Goal: Task Accomplishment & Management: Use online tool/utility

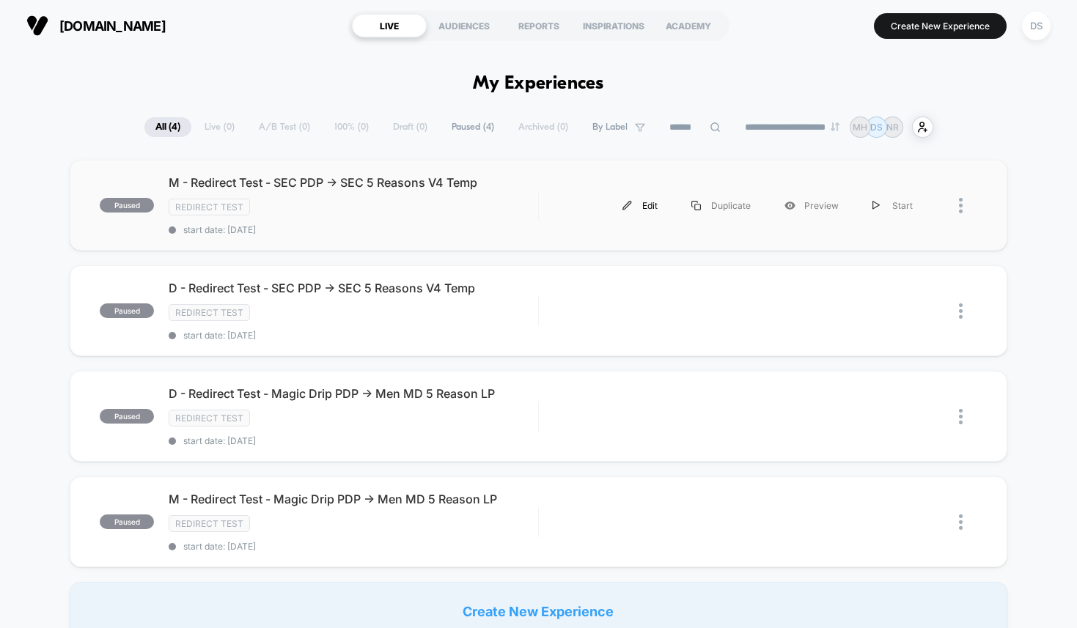
click at [650, 207] on div "Edit" at bounding box center [640, 205] width 69 height 33
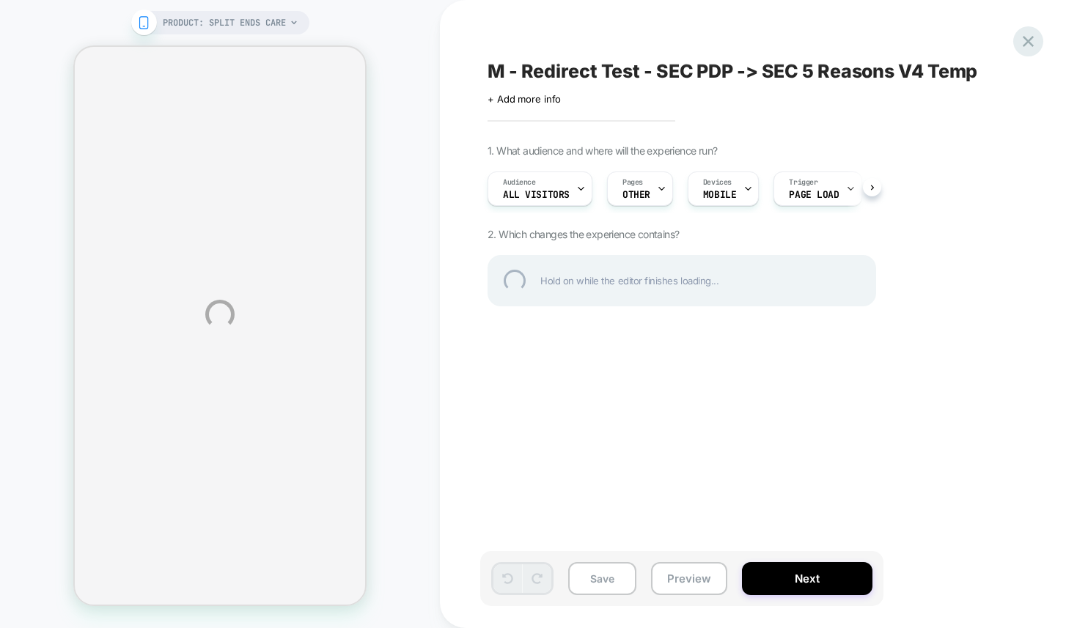
click at [1024, 40] on div at bounding box center [1028, 41] width 30 height 30
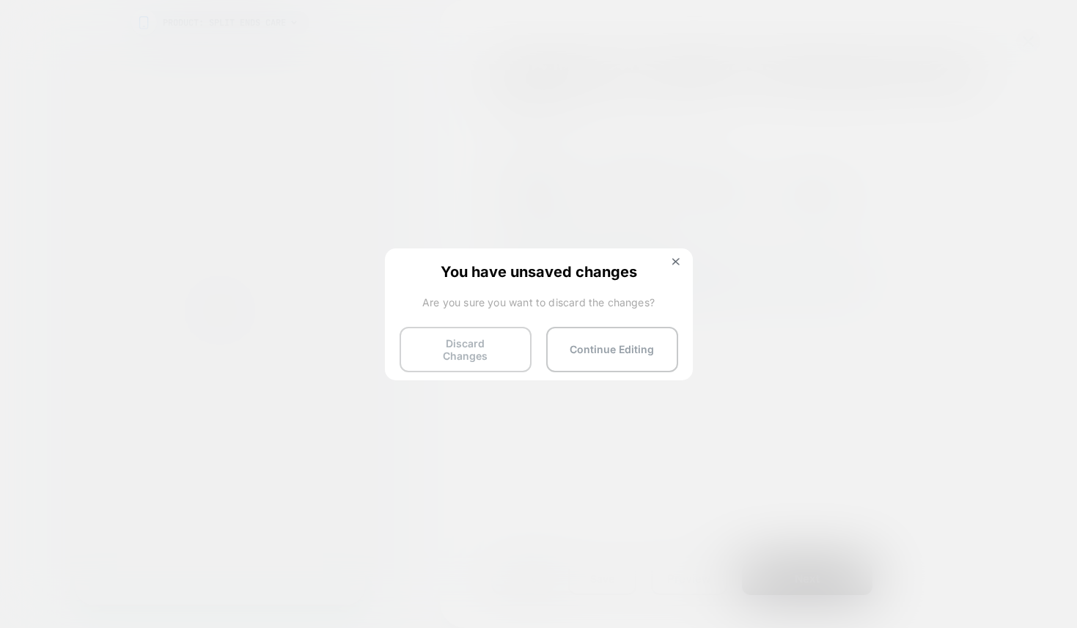
click at [447, 339] on button "Discard Changes" at bounding box center [466, 349] width 132 height 45
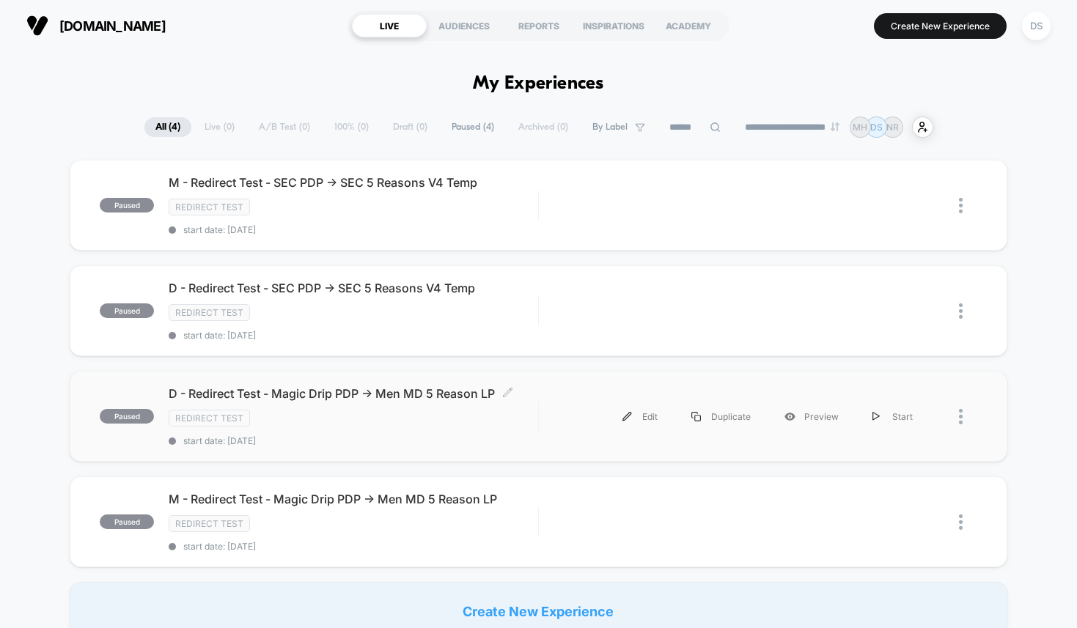
click at [380, 406] on div "D - Redirect Test - Magic Drip PDP -> Men MD 5 Reason LP Click to edit experien…" at bounding box center [353, 416] width 369 height 60
click at [311, 495] on span "M - Redirect Test - Magic Drip PDP -> Men MD 5 Reason LP Click to edit experien…" at bounding box center [353, 499] width 369 height 15
click at [412, 501] on span "M - Redirect Test - Magic Drip PDP -> Men MD 5 Reason LP Click to edit experien…" at bounding box center [353, 499] width 369 height 15
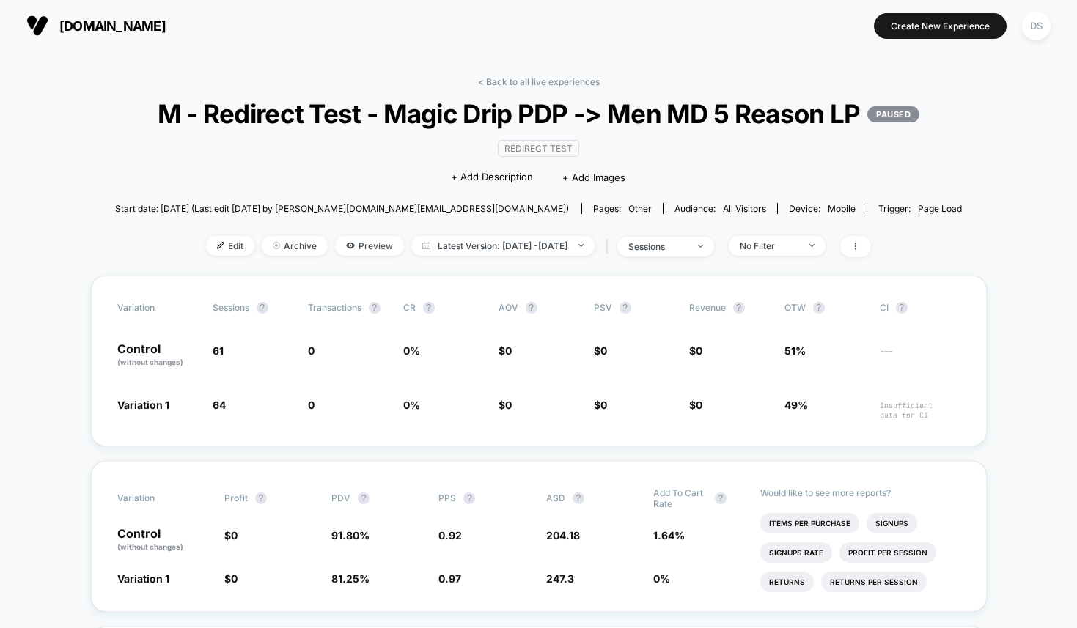
click at [535, 81] on link "< Back to all live experiences" at bounding box center [539, 81] width 122 height 11
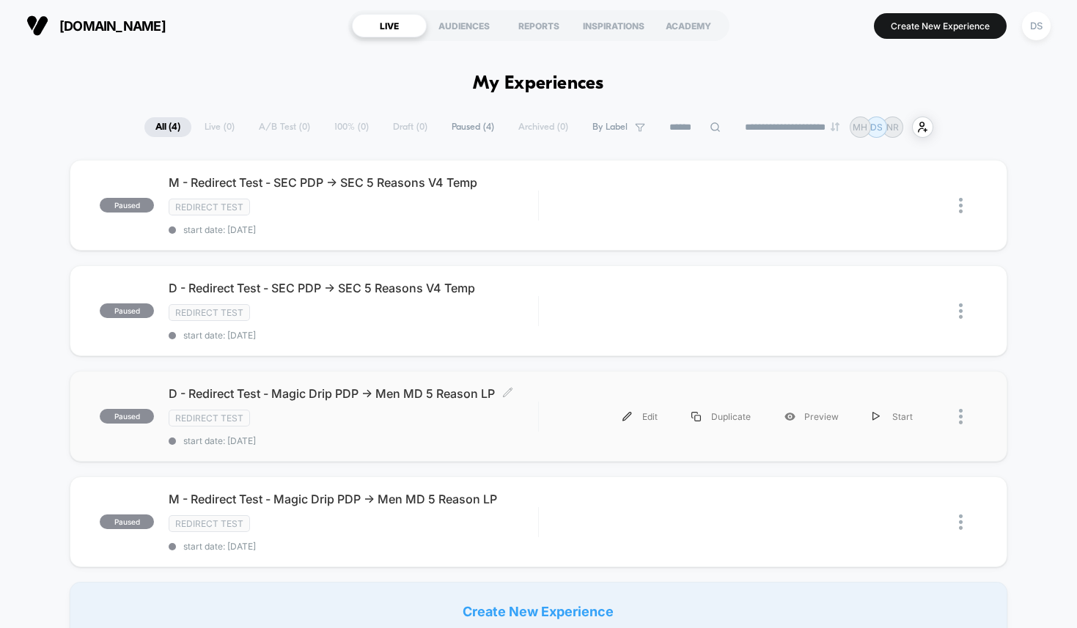
click at [358, 416] on div "Redirect Test" at bounding box center [353, 418] width 369 height 17
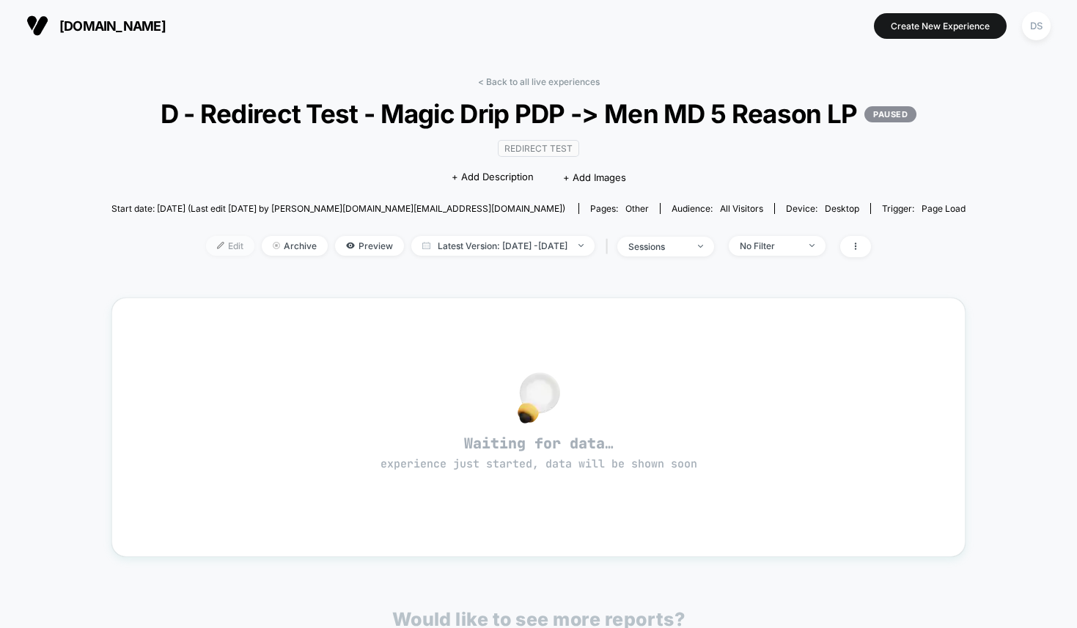
click at [226, 256] on span "Edit" at bounding box center [230, 246] width 48 height 20
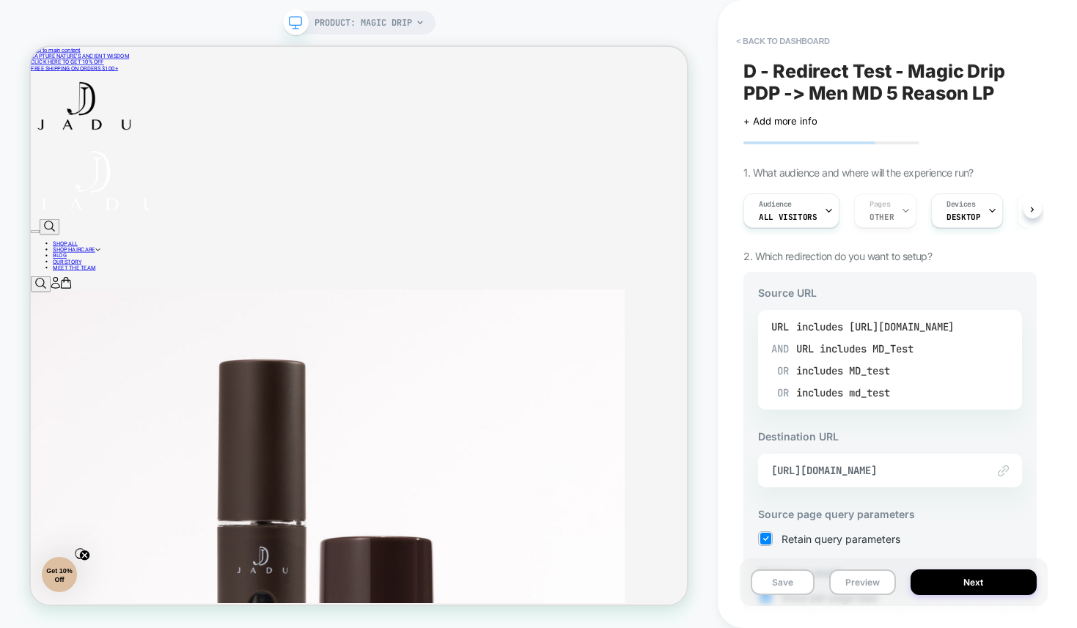
click at [824, 351] on div "includes MD_Test" at bounding box center [867, 349] width 94 height 22
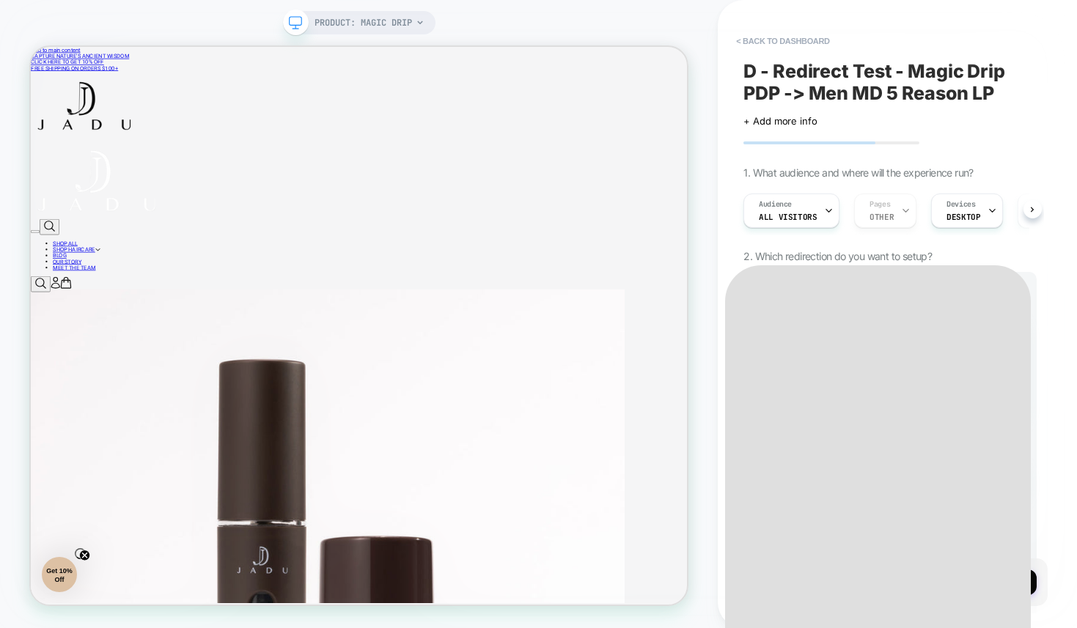
click at [824, 351] on div "**********" at bounding box center [878, 495] width 306 height 461
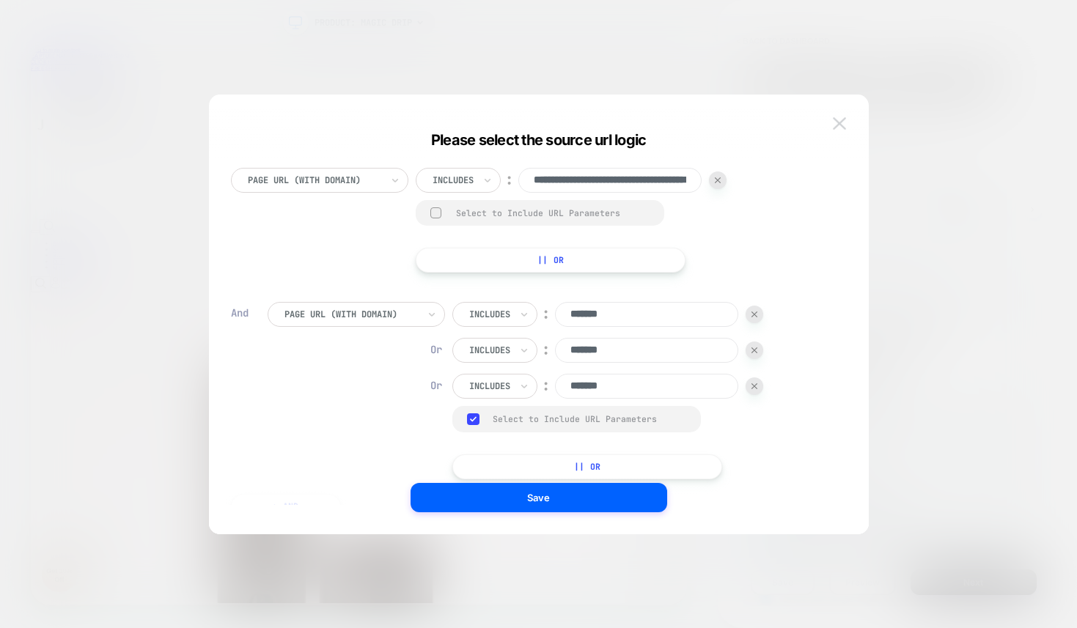
click at [848, 128] on button at bounding box center [840, 124] width 22 height 22
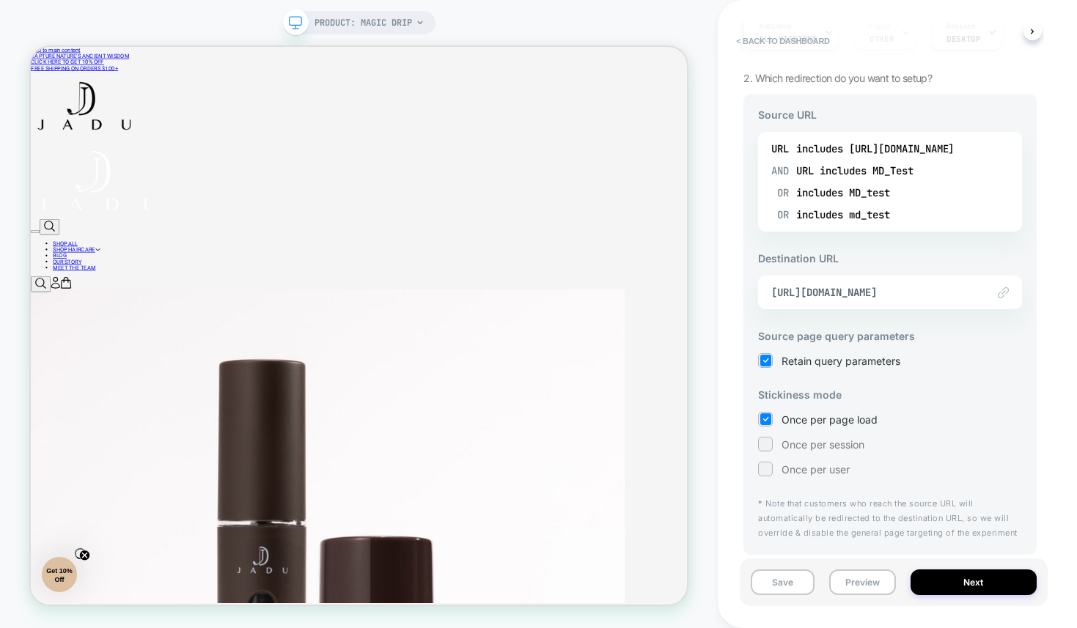
scroll to position [177, 0]
click at [790, 446] on span "Once per session" at bounding box center [823, 446] width 83 height 12
click at [943, 581] on button "Next" at bounding box center [974, 583] width 126 height 26
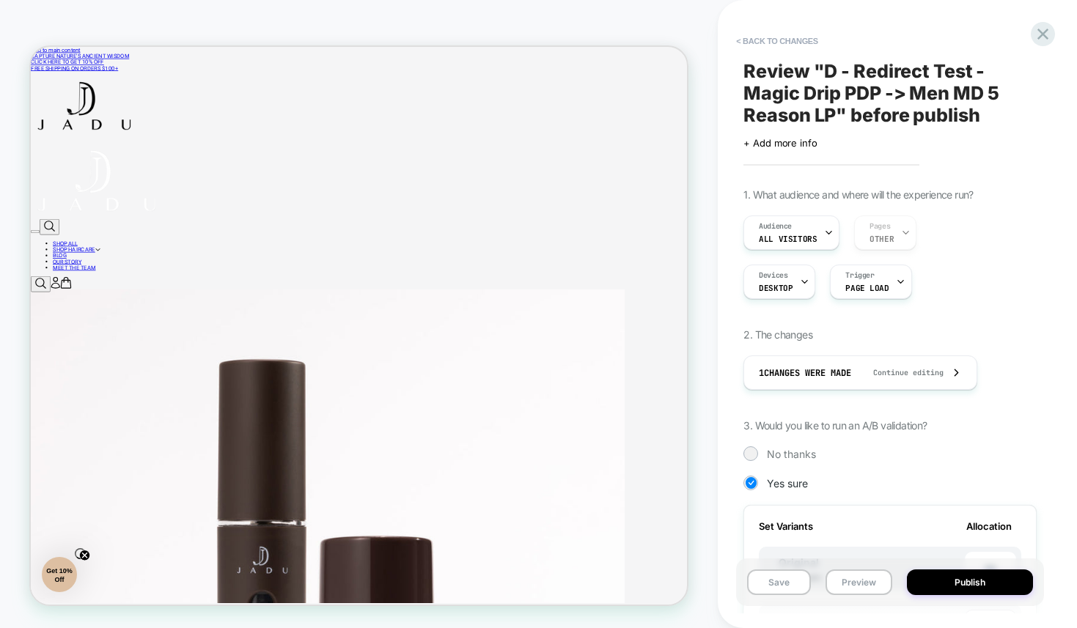
scroll to position [0, 1]
click at [819, 461] on div "1. What audience and where will the experience run? Audience All Visitors Pages…" at bounding box center [890, 600] width 293 height 824
click at [802, 452] on span "No thanks" at bounding box center [791, 454] width 49 height 12
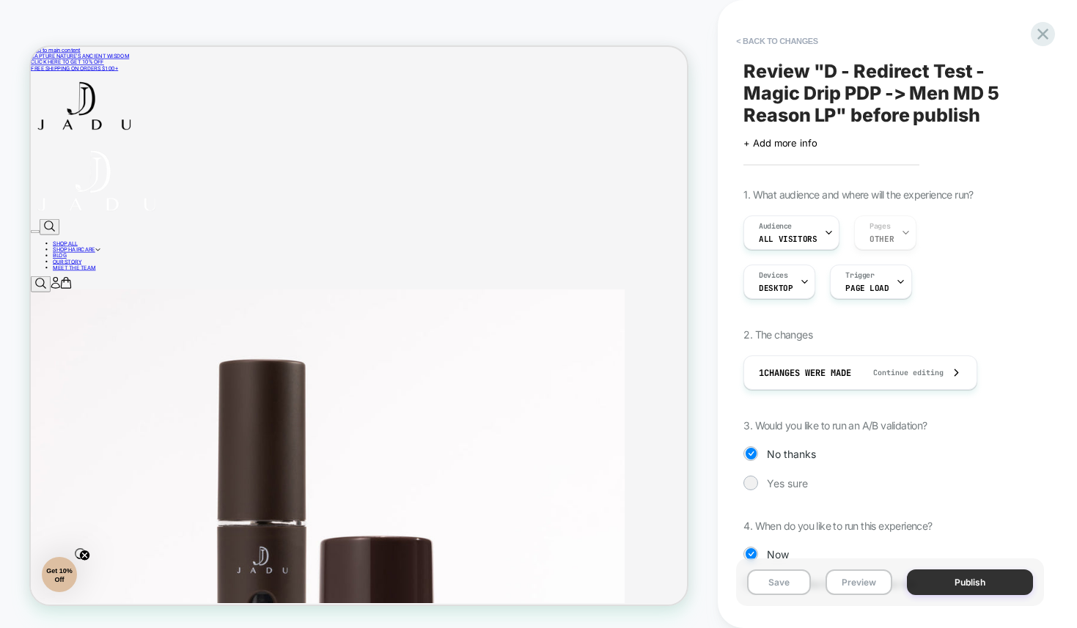
click at [983, 588] on button "Publish" at bounding box center [970, 583] width 126 height 26
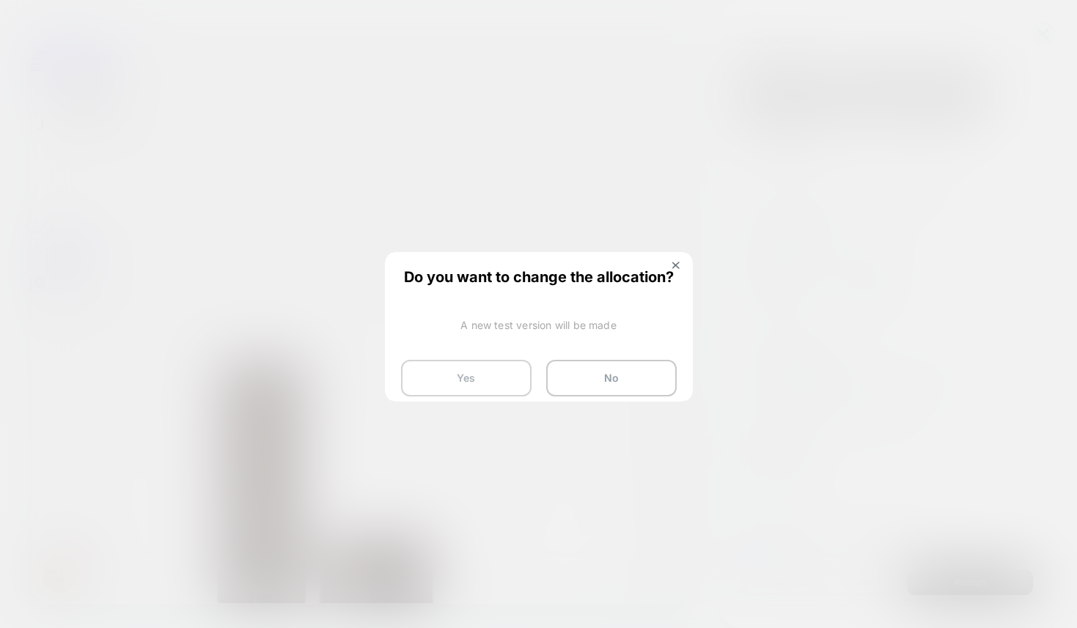
click at [477, 371] on button "Yes" at bounding box center [466, 378] width 131 height 37
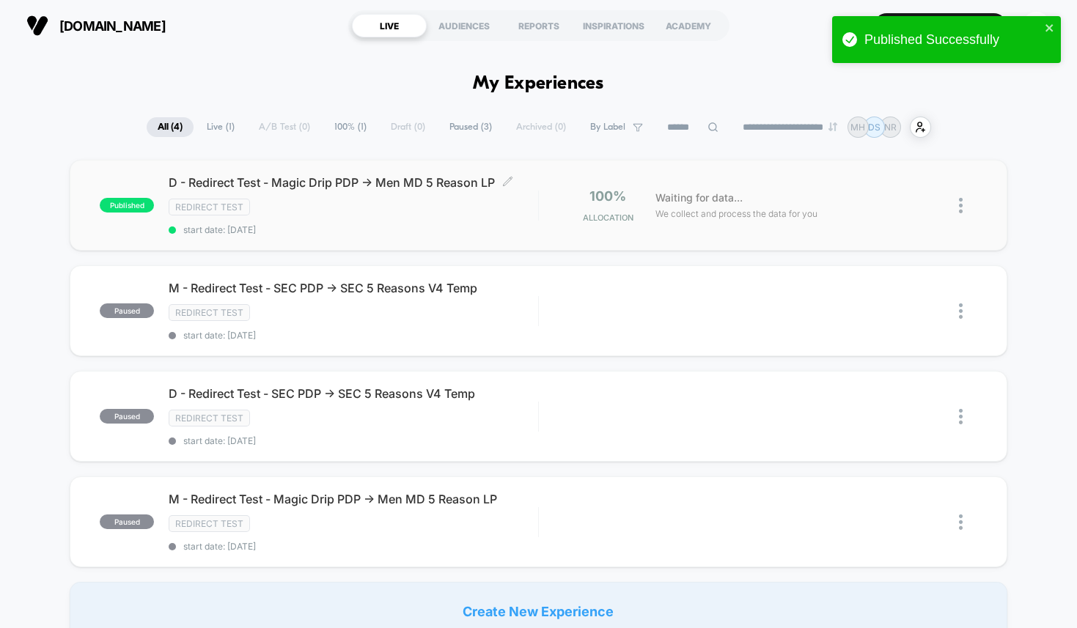
click at [350, 224] on span "start date: [DATE]" at bounding box center [353, 229] width 369 height 11
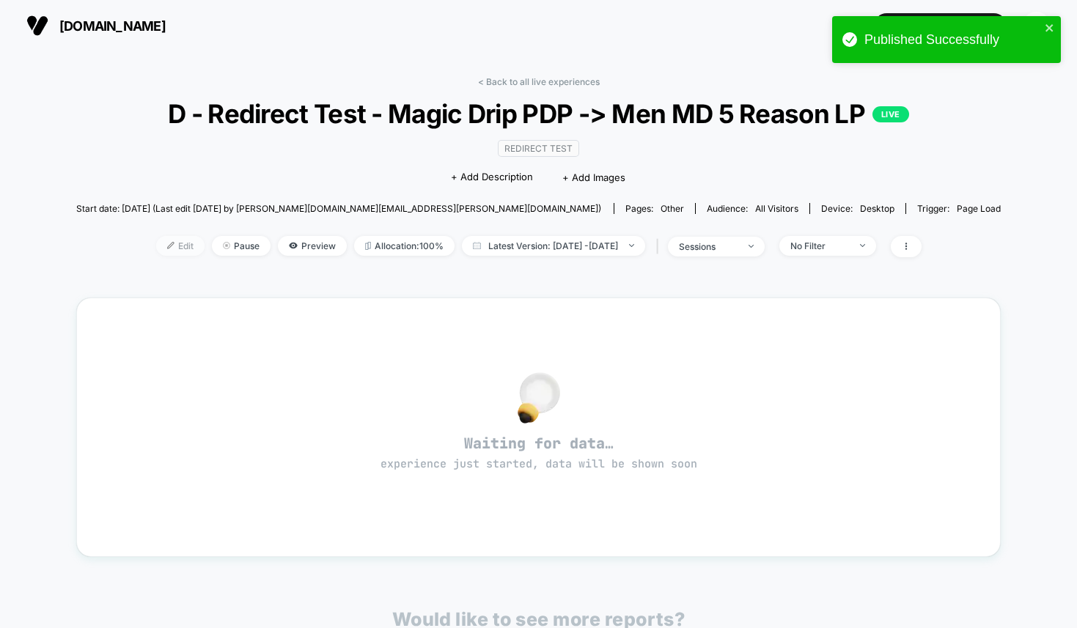
click at [171, 256] on span "Edit" at bounding box center [180, 246] width 48 height 20
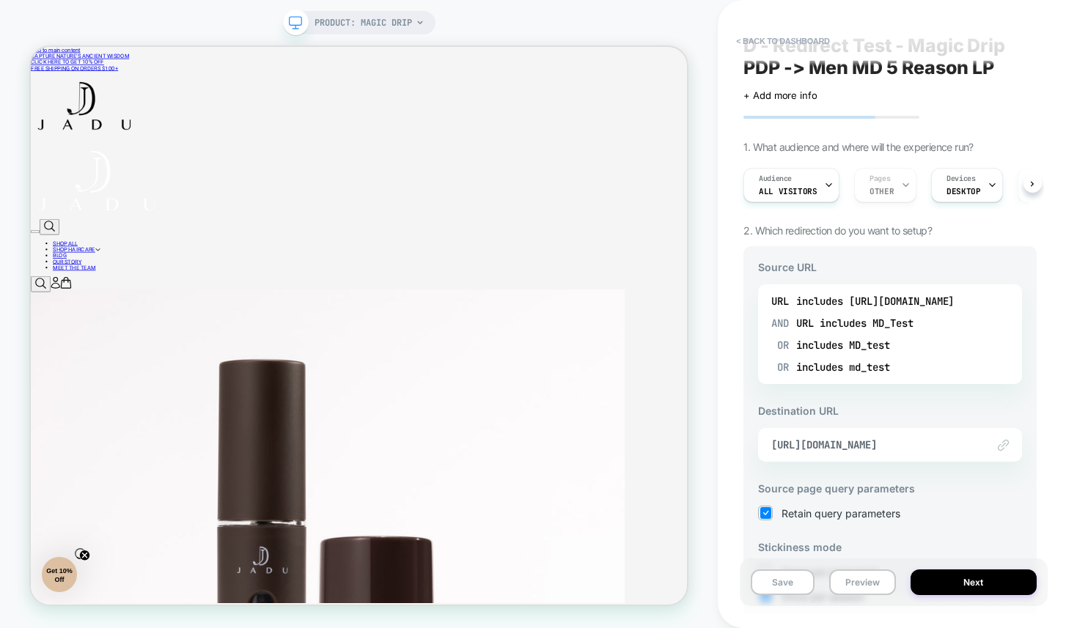
scroll to position [38, 0]
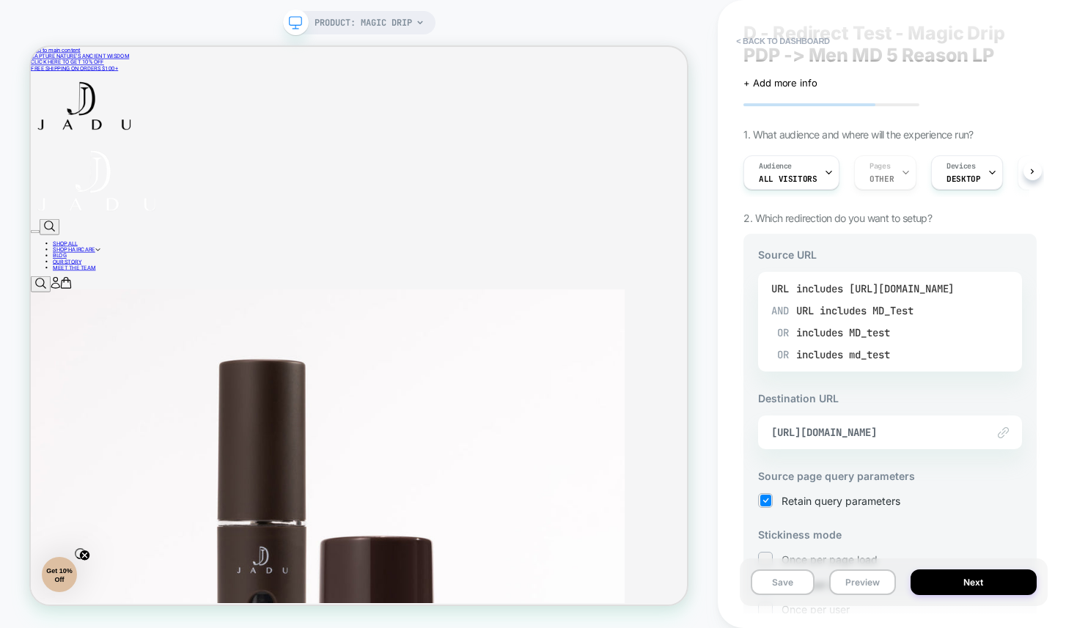
click at [881, 280] on div "includes [URL][DOMAIN_NAME]" at bounding box center [875, 289] width 158 height 22
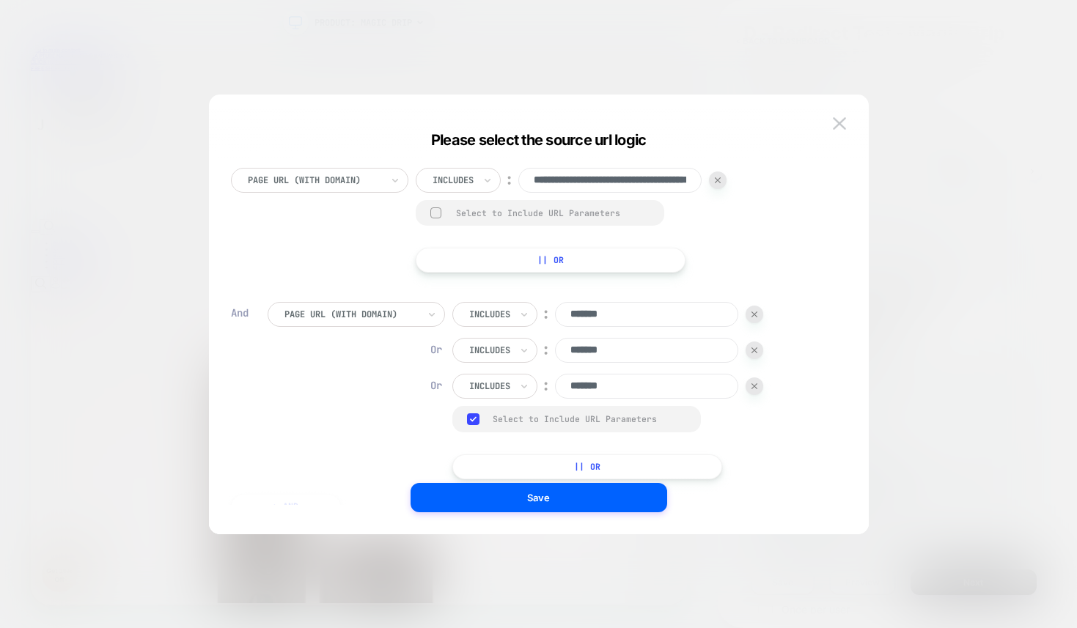
scroll to position [0, 0]
click at [636, 183] on input "**********" at bounding box center [609, 180] width 183 height 25
click at [846, 125] on button at bounding box center [840, 124] width 22 height 22
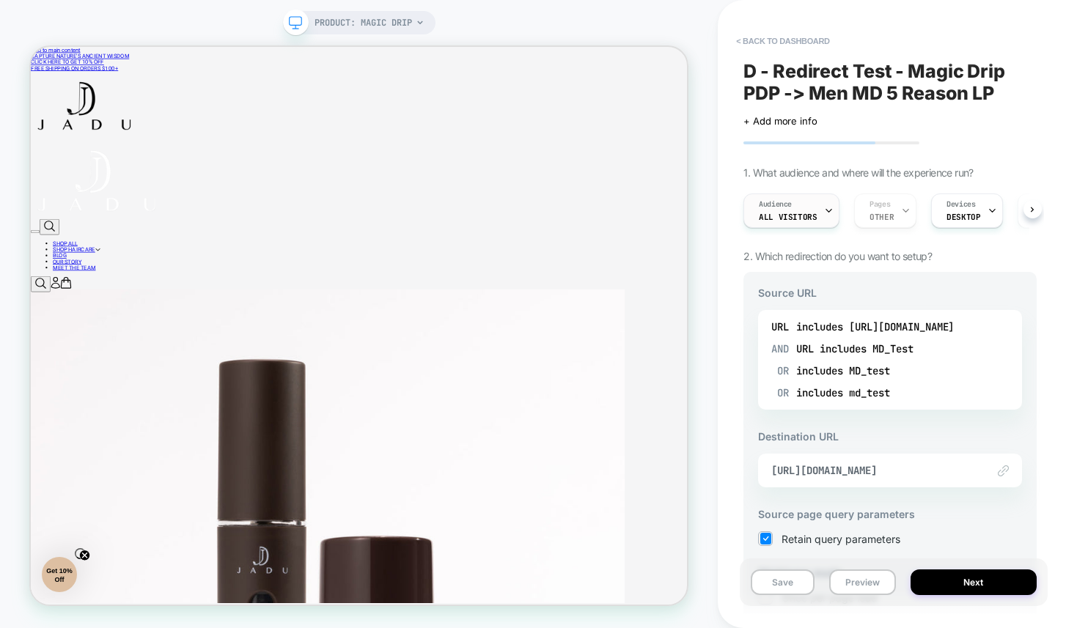
click at [763, 158] on div "D - Redirect Test - Magic Drip PDP -> Men MD 5 Reason LP Click to edit experien…" at bounding box center [890, 314] width 308 height 599
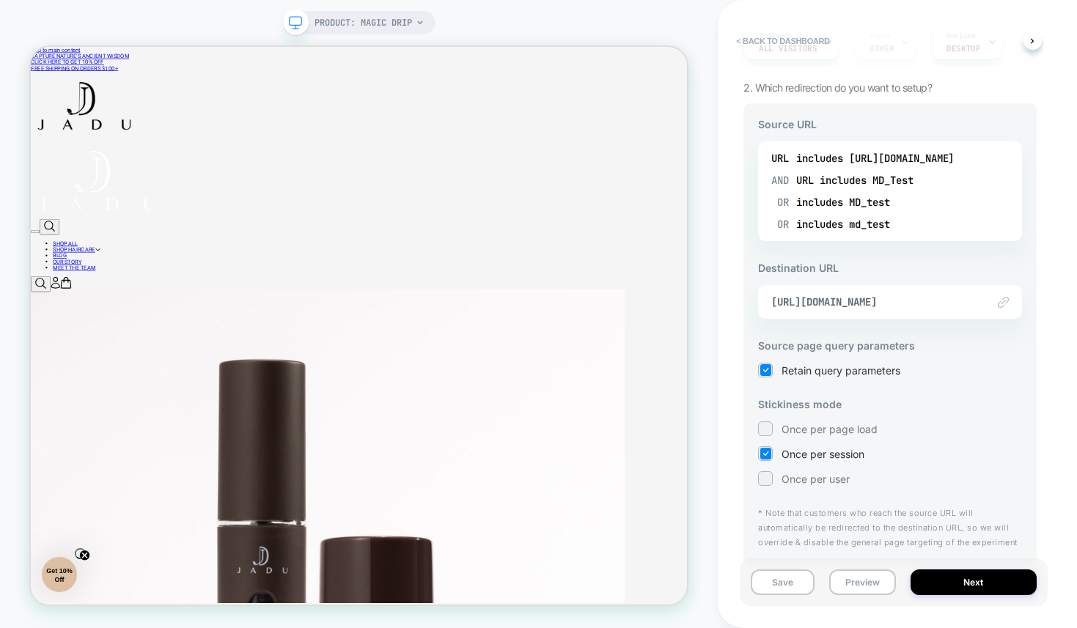
scroll to position [169, 0]
